Goal: Information Seeking & Learning: Learn about a topic

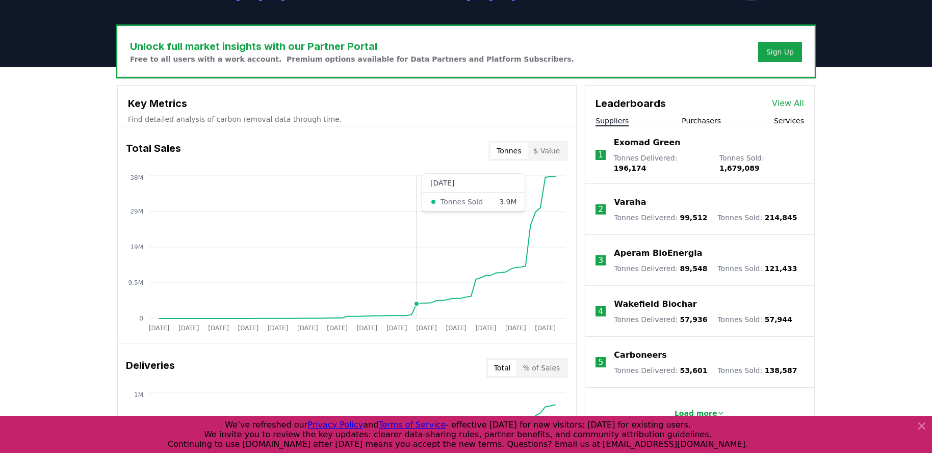
scroll to position [324, 0]
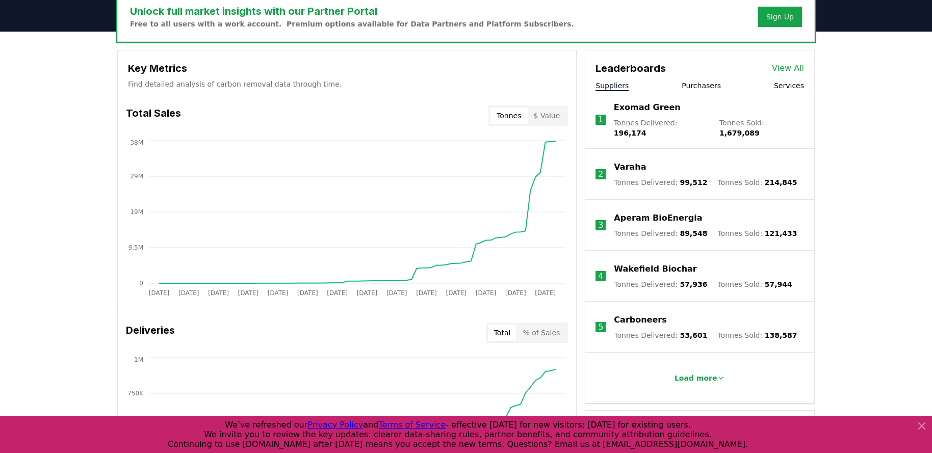
click at [712, 81] on button "Purchasers" at bounding box center [700, 86] width 39 height 10
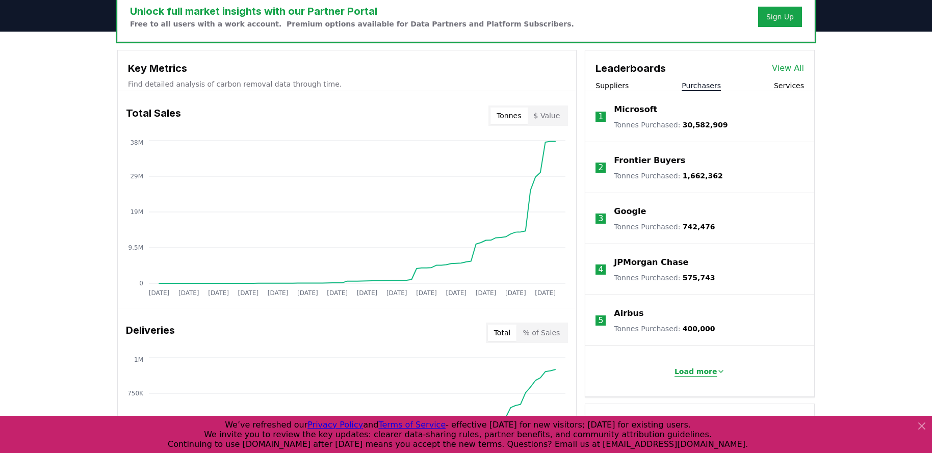
click at [703, 373] on p "Load more" at bounding box center [695, 371] width 43 height 10
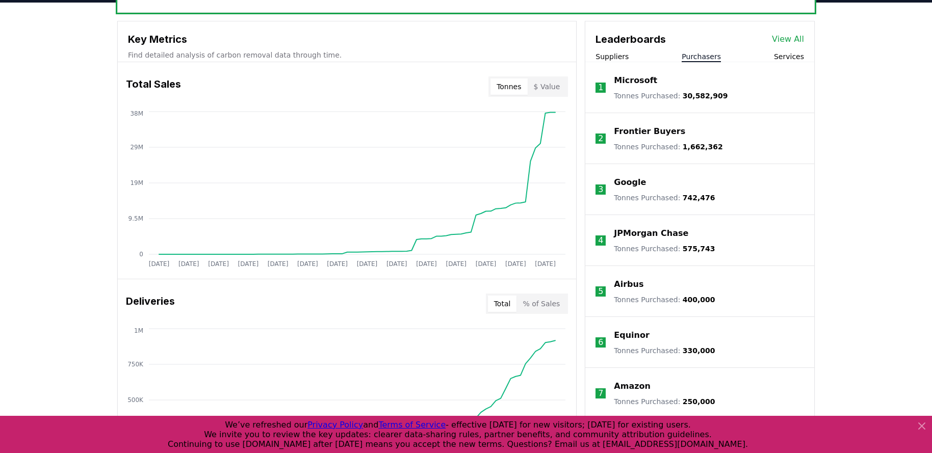
scroll to position [300, 0]
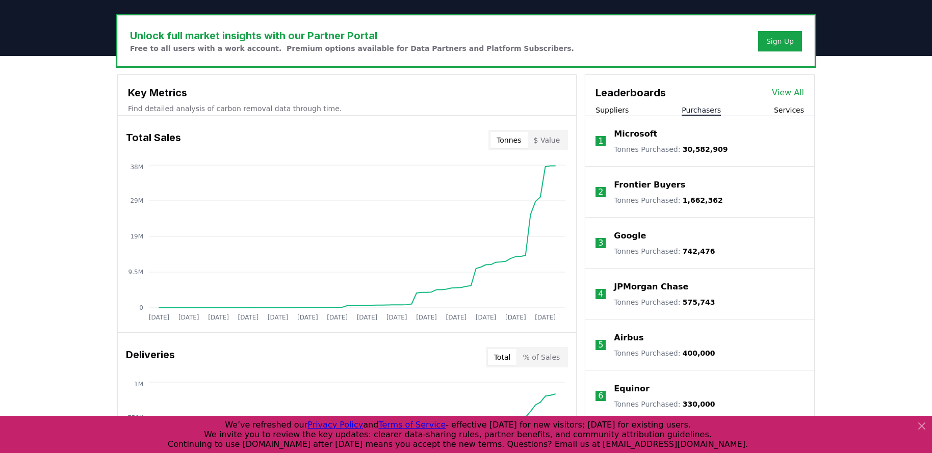
click at [787, 89] on link "View All" at bounding box center [788, 93] width 32 height 12
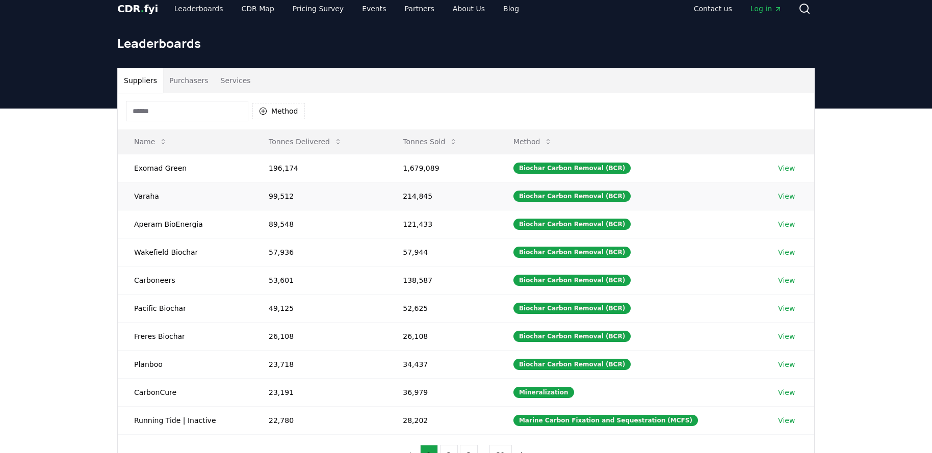
scroll to position [12, 0]
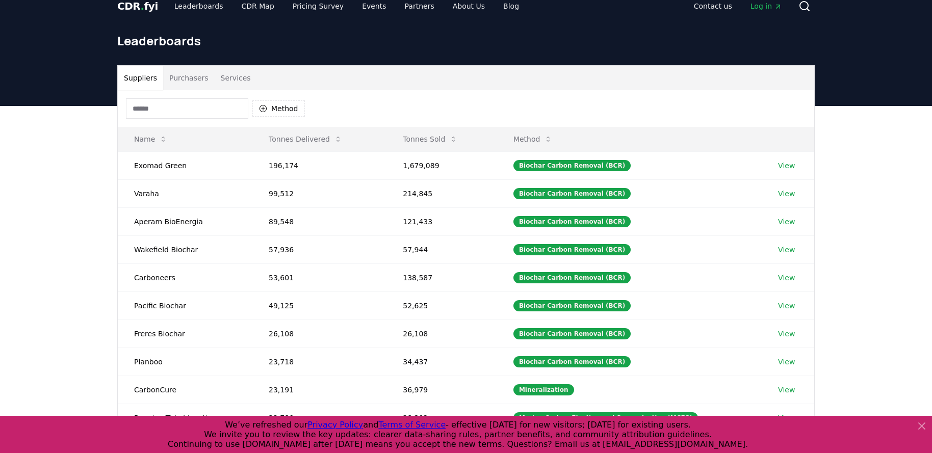
click at [174, 114] on input at bounding box center [187, 108] width 122 height 20
type input "*"
click at [396, 90] on div "Method" at bounding box center [466, 108] width 696 height 37
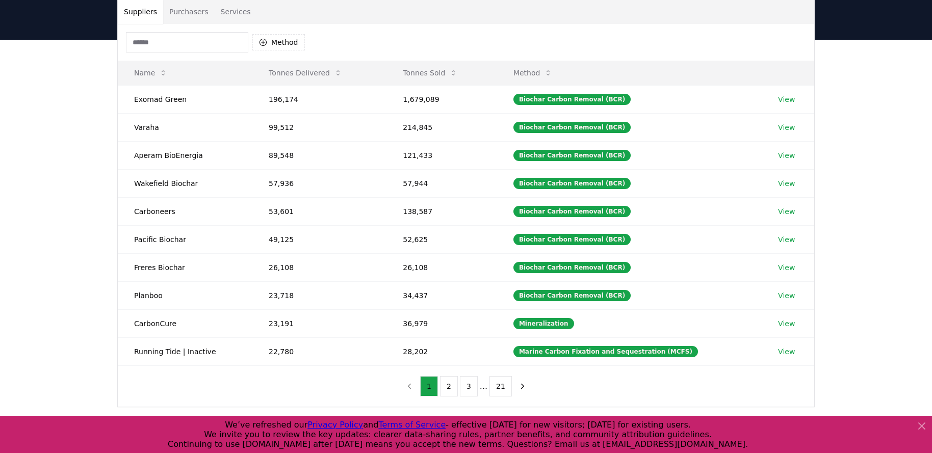
scroll to position [0, 0]
